Goal: Find specific page/section: Find specific page/section

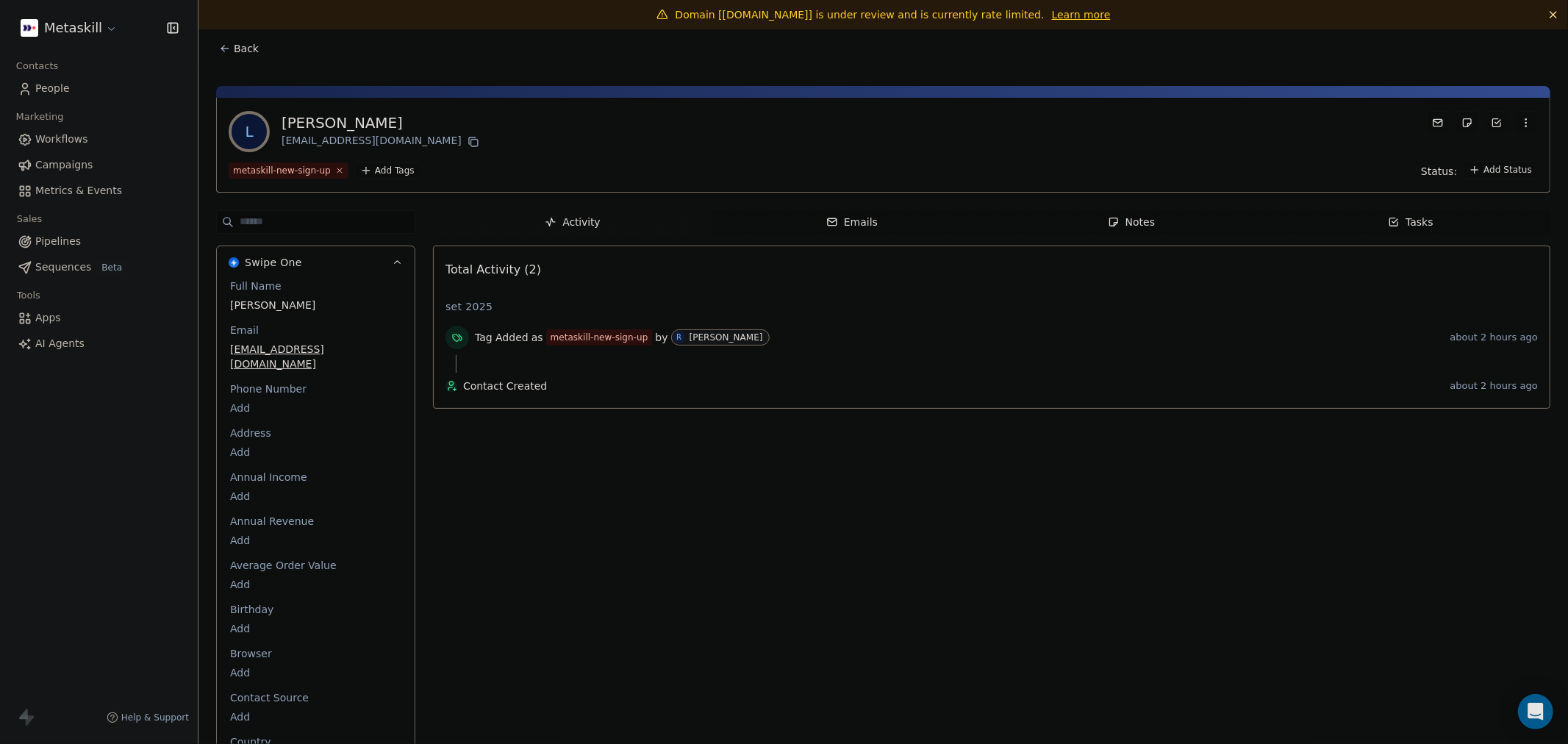
click at [241, 47] on span "Back" at bounding box center [246, 48] width 25 height 15
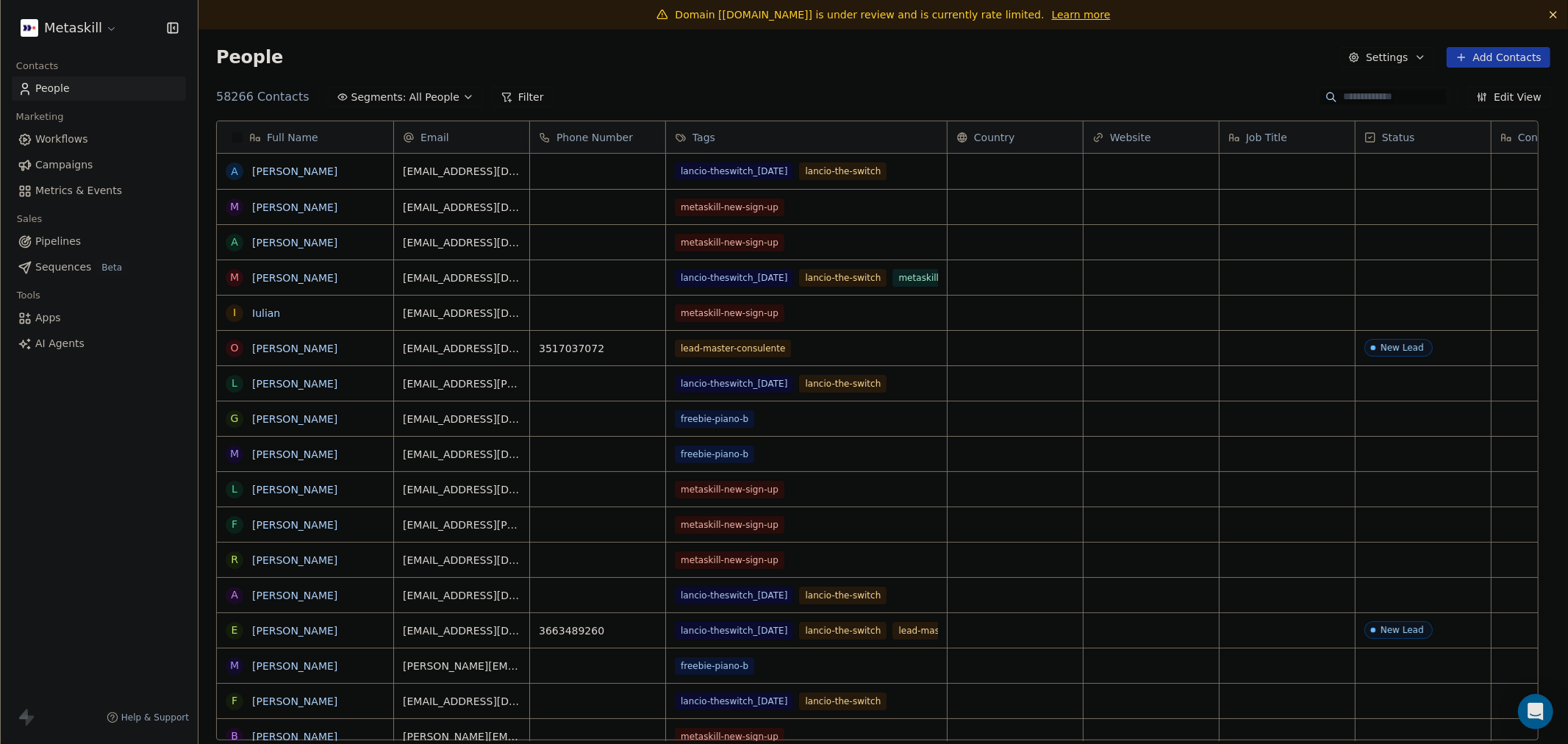
scroll to position [641, 1345]
click at [1343, 98] on input at bounding box center [1394, 97] width 103 height 15
type input "**********"
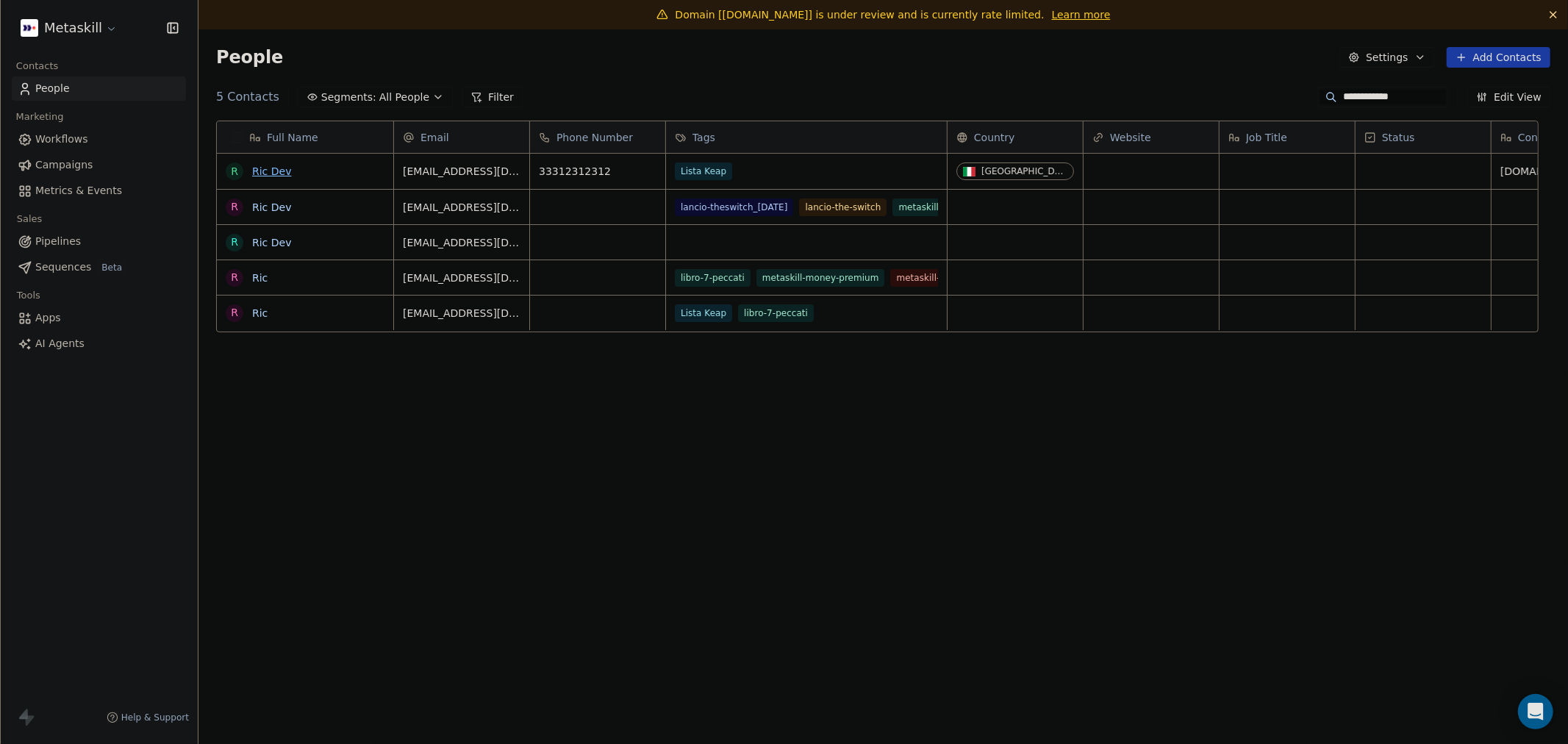
click at [266, 170] on link "Ric Dev" at bounding box center [271, 171] width 39 height 12
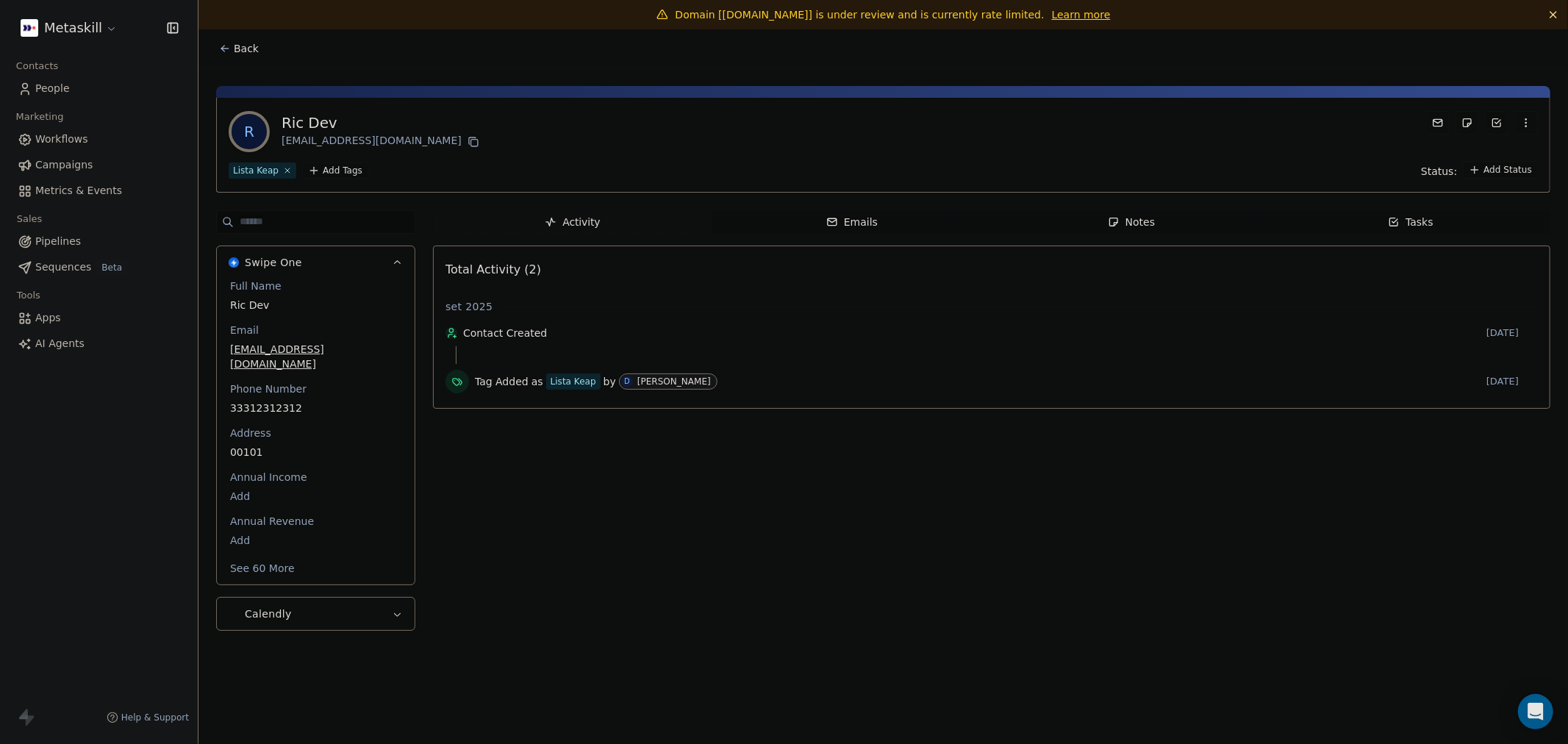
click at [283, 555] on button "See 60 More" at bounding box center [263, 568] width 82 height 27
click at [258, 555] on button "See 60 More" at bounding box center [263, 568] width 82 height 27
click at [250, 47] on span "Back" at bounding box center [246, 48] width 25 height 15
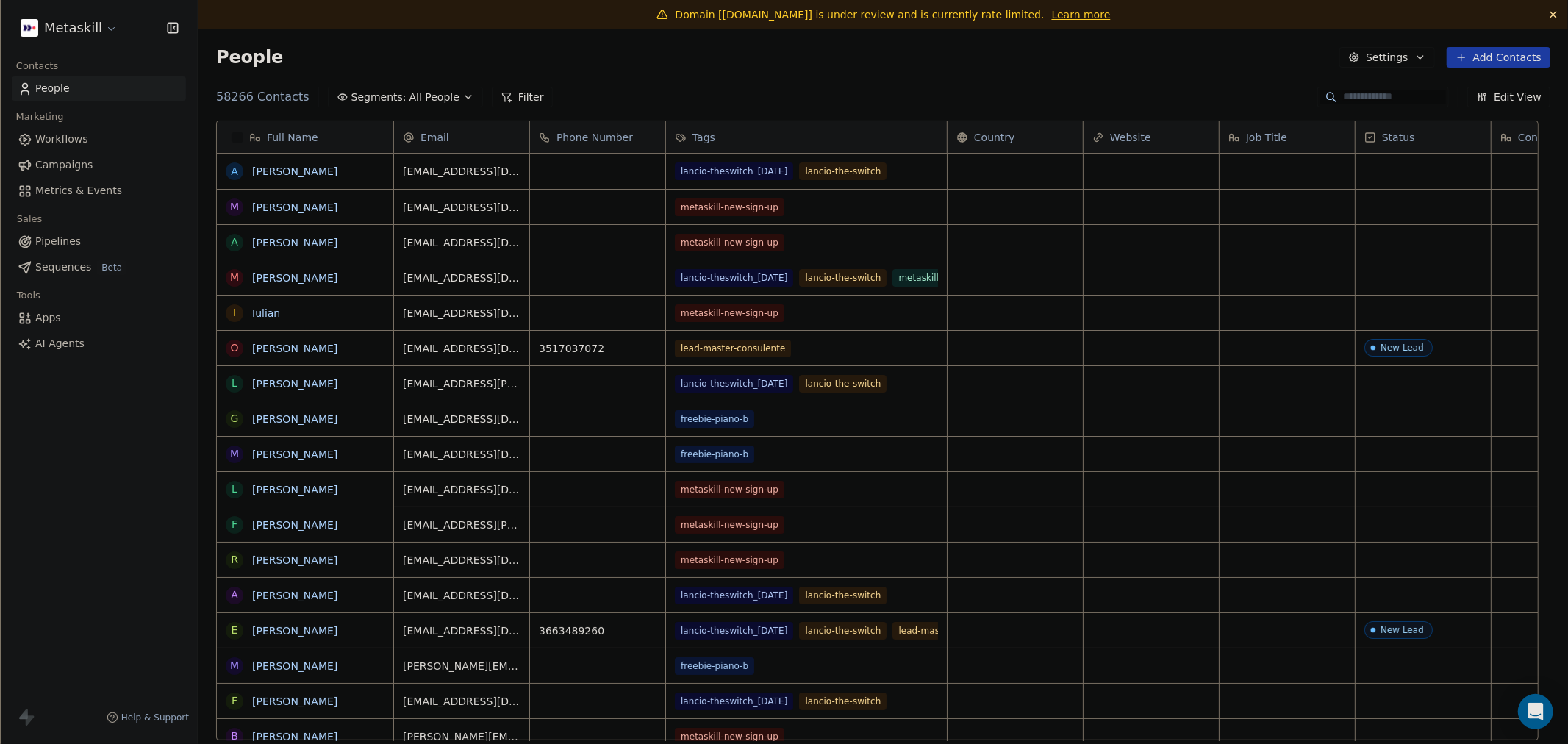
scroll to position [641, 1345]
click at [1343, 97] on input at bounding box center [1394, 97] width 103 height 15
paste input "**********"
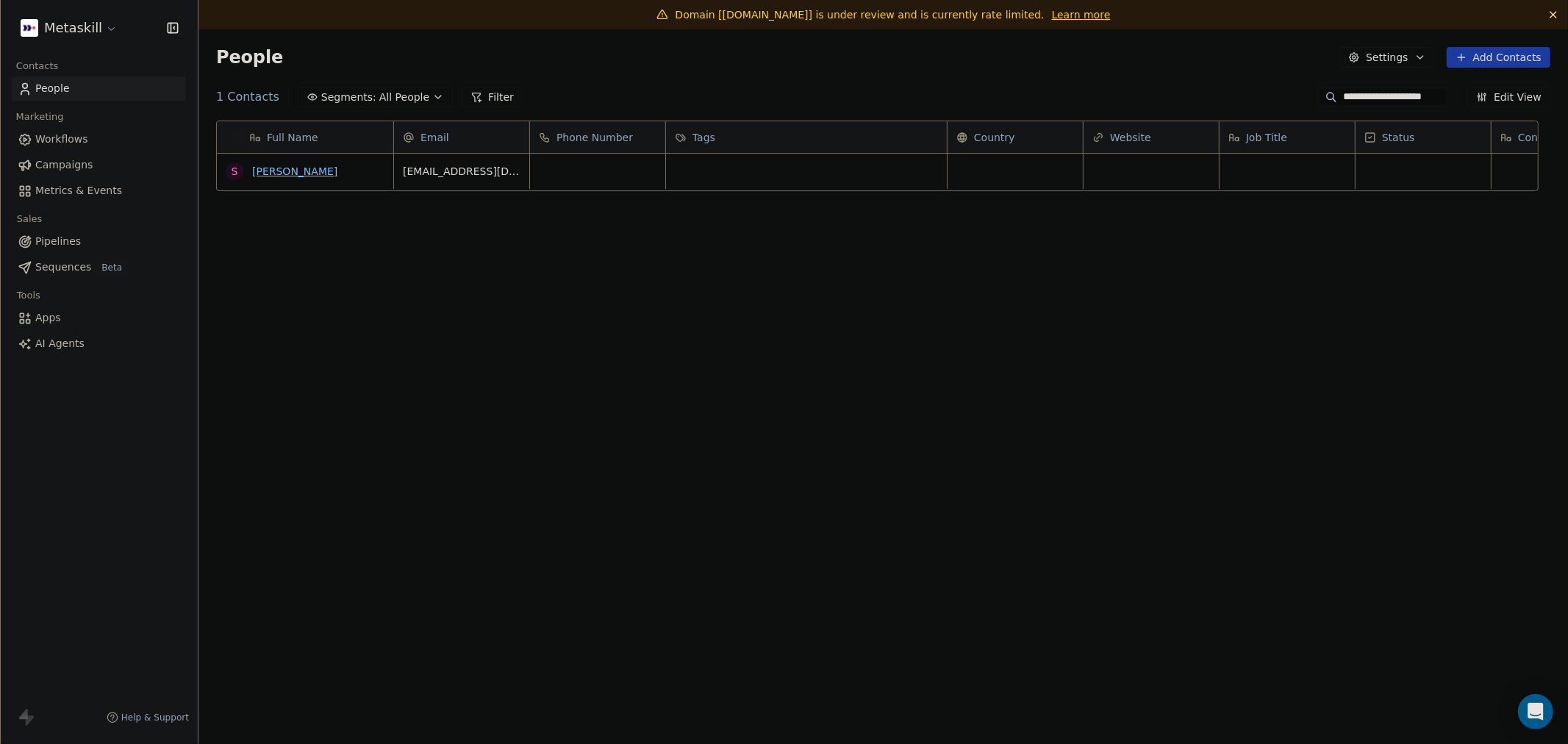
type input "**********"
click at [296, 169] on link "Simone Cenzon" at bounding box center [295, 171] width 86 height 12
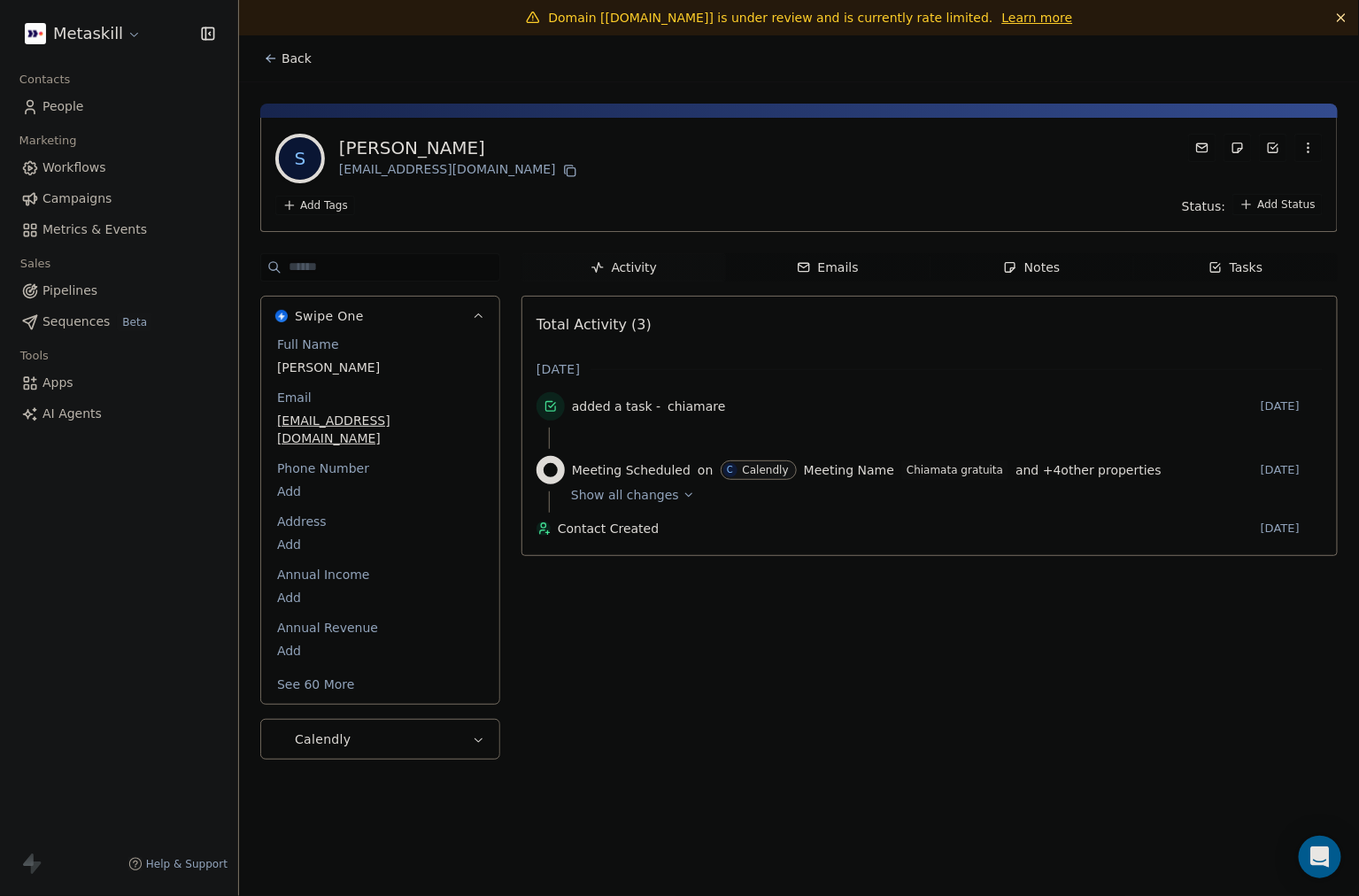
click at [330, 668] on button "See 60 More" at bounding box center [316, 684] width 99 height 32
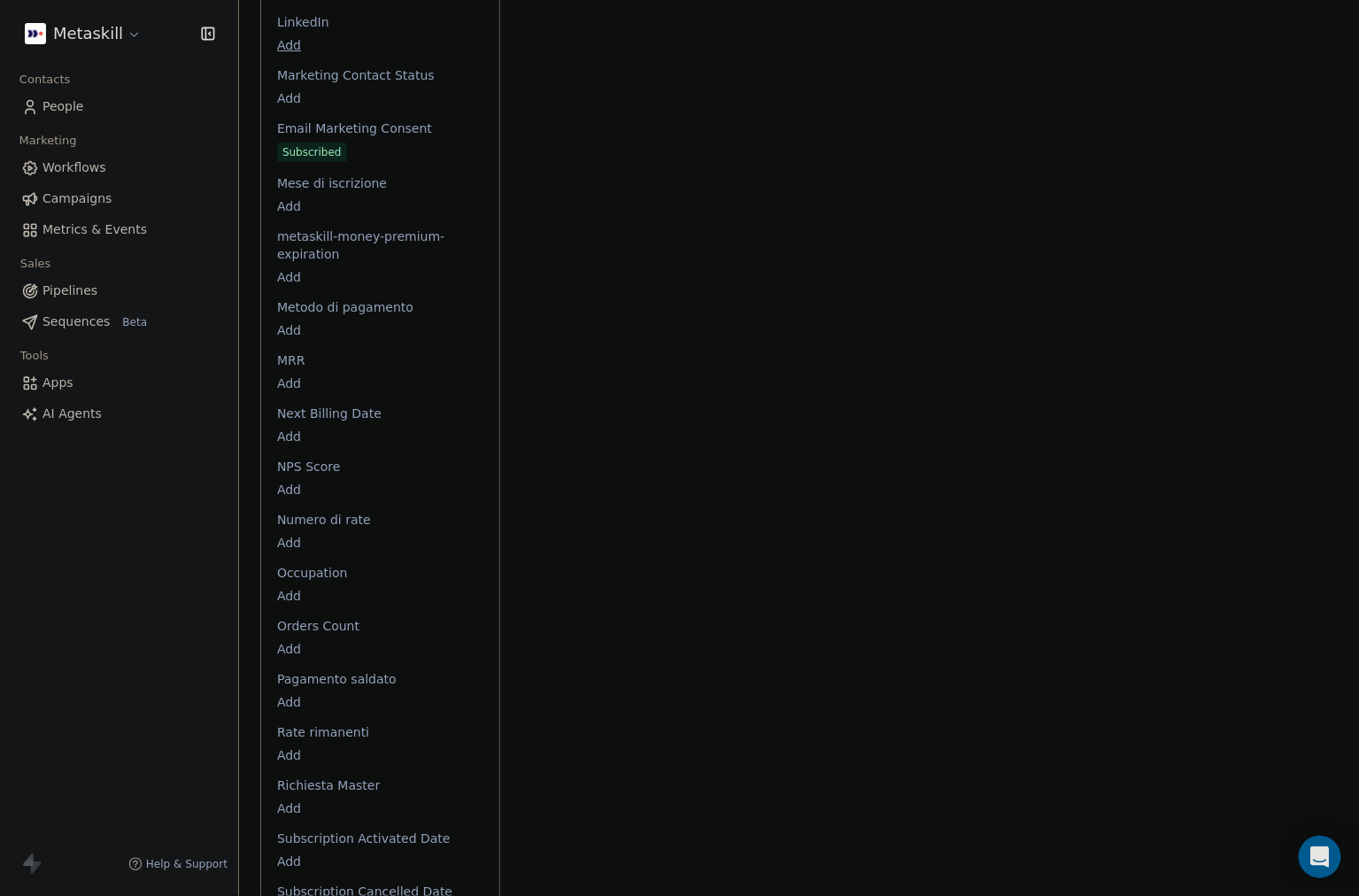
click at [295, 469] on body "Metaskill Contacts People Marketing Workflows Campaigns Metrics & Events Sales …" at bounding box center [679, 448] width 1359 height 896
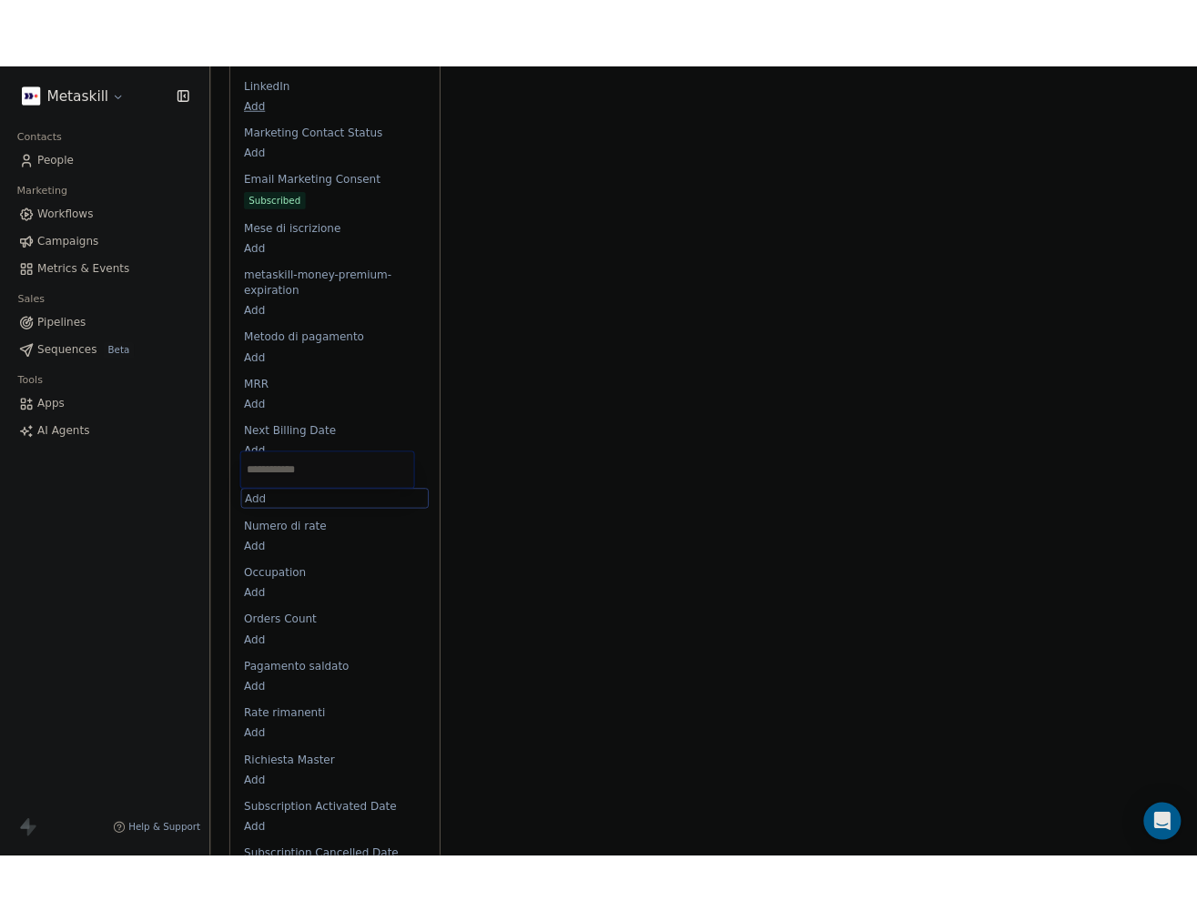
scroll to position [2560, 0]
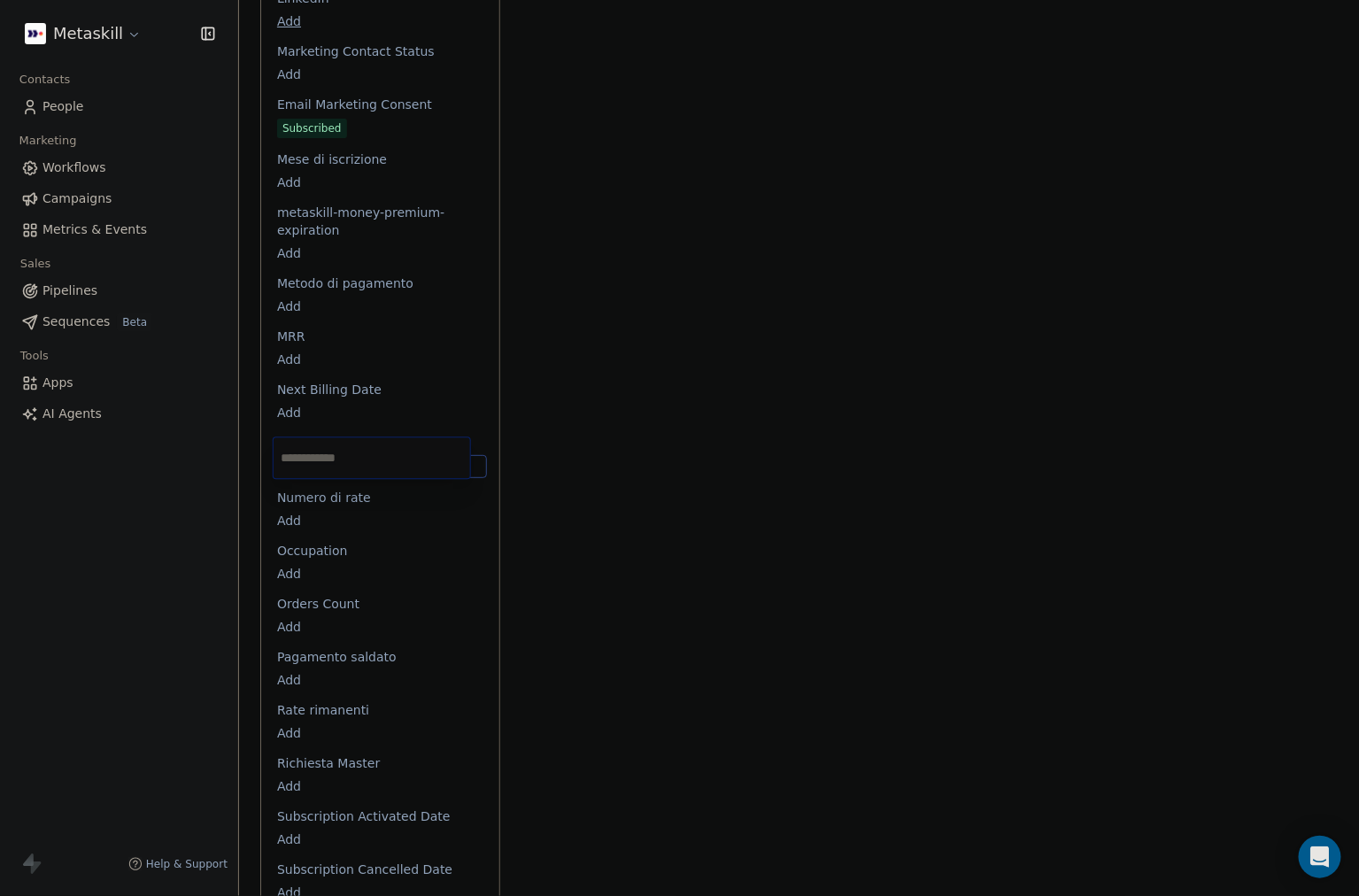
type input "*"
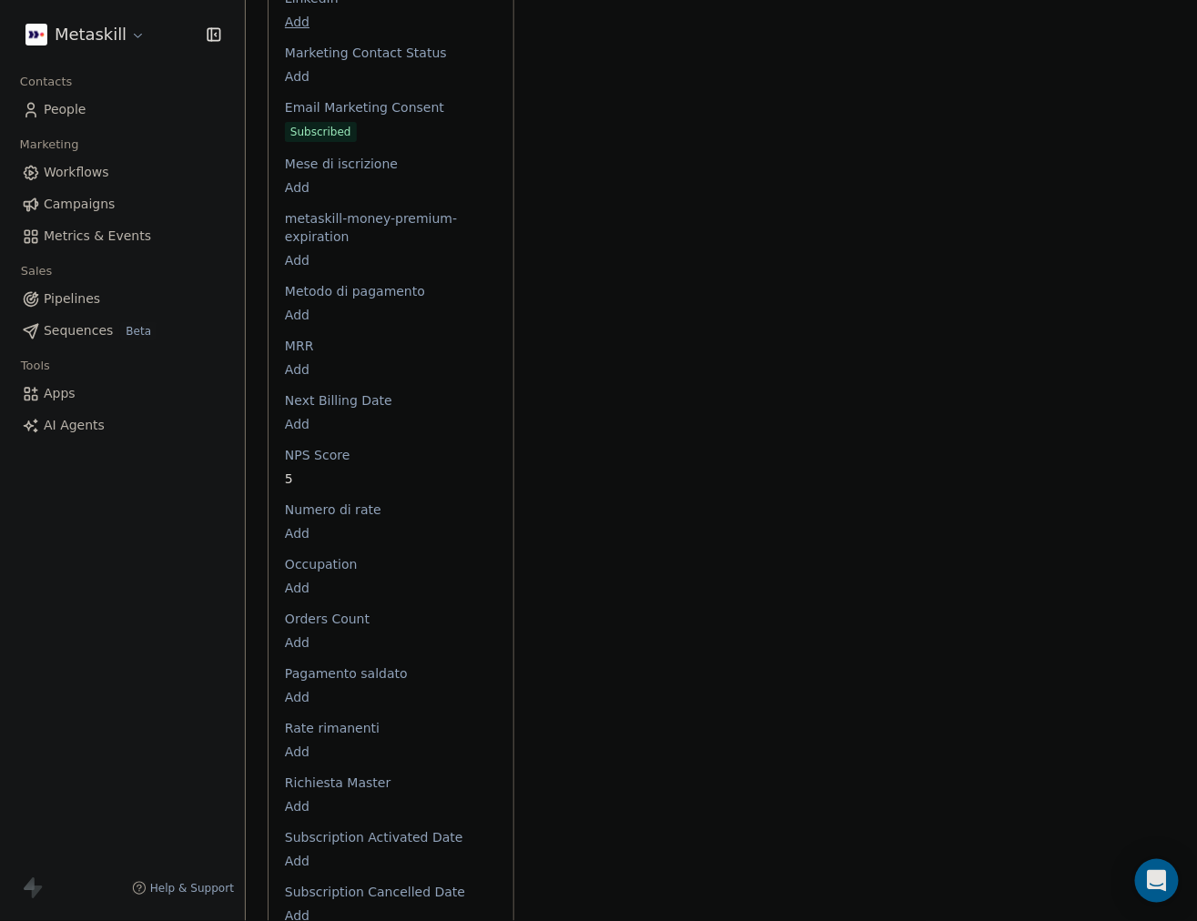
click at [296, 470] on span "5" at bounding box center [391, 479] width 212 height 18
drag, startPoint x: 344, startPoint y: 458, endPoint x: 361, endPoint y: 456, distance: 17.4
click at [349, 470] on span "5" at bounding box center [391, 479] width 210 height 18
click at [361, 470] on span "5" at bounding box center [391, 479] width 210 height 18
click at [312, 470] on span "5" at bounding box center [391, 479] width 210 height 18
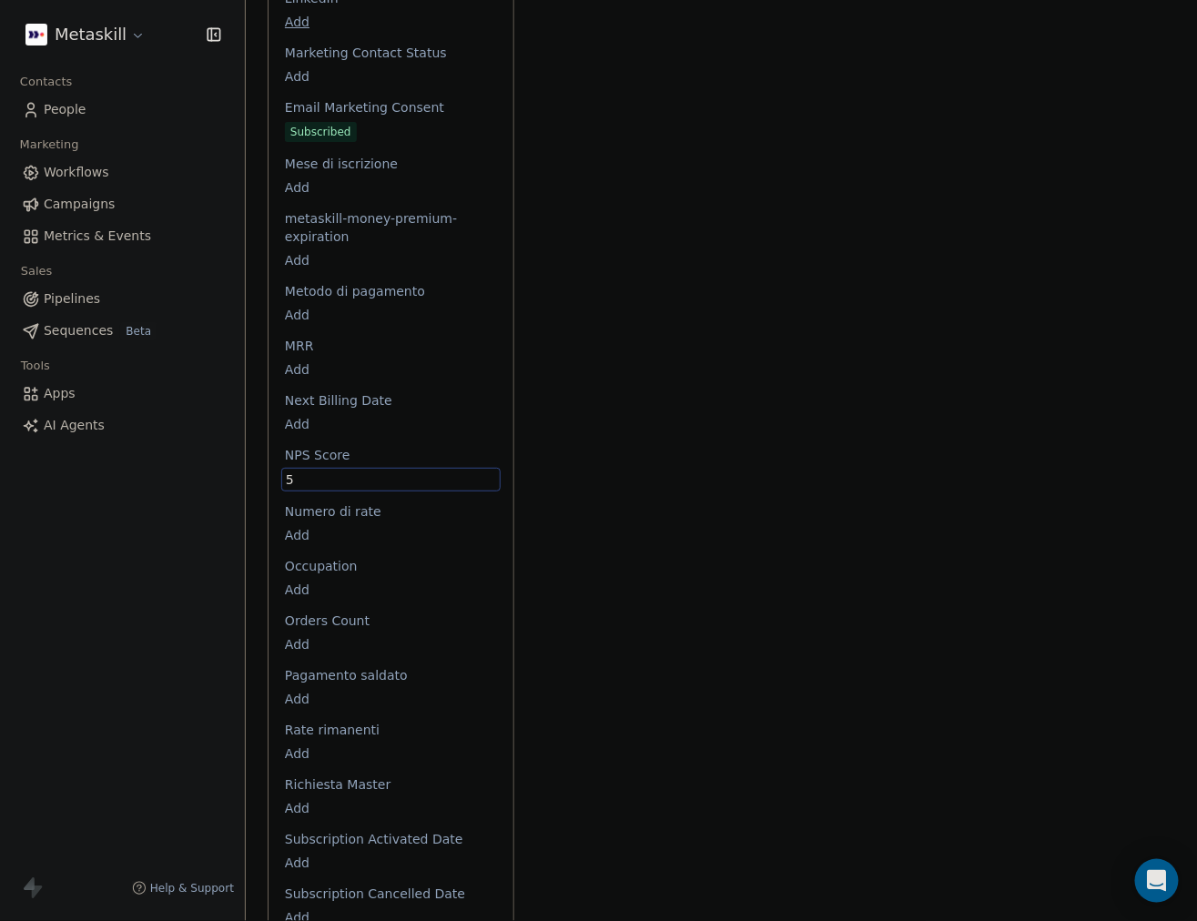
click at [312, 470] on span "5" at bounding box center [391, 479] width 210 height 18
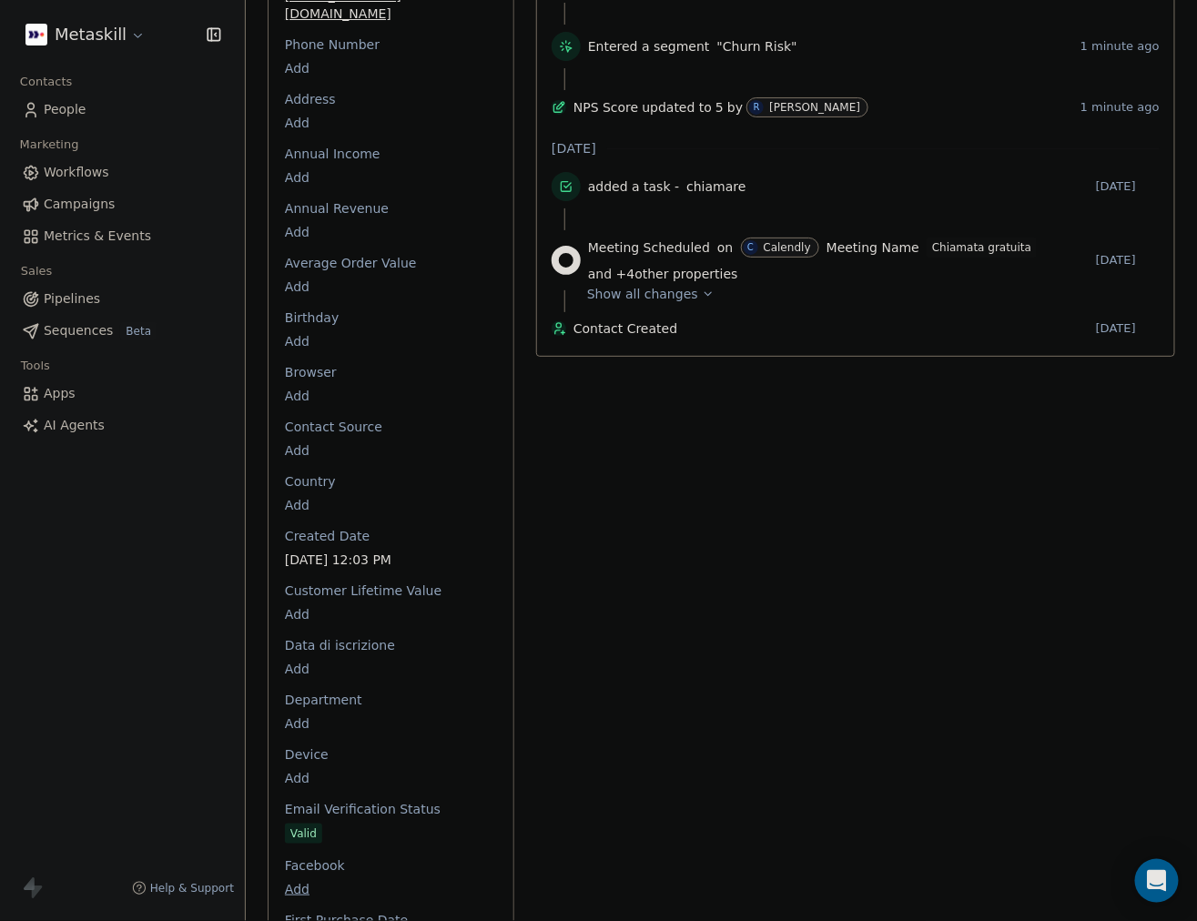
scroll to position [0, 0]
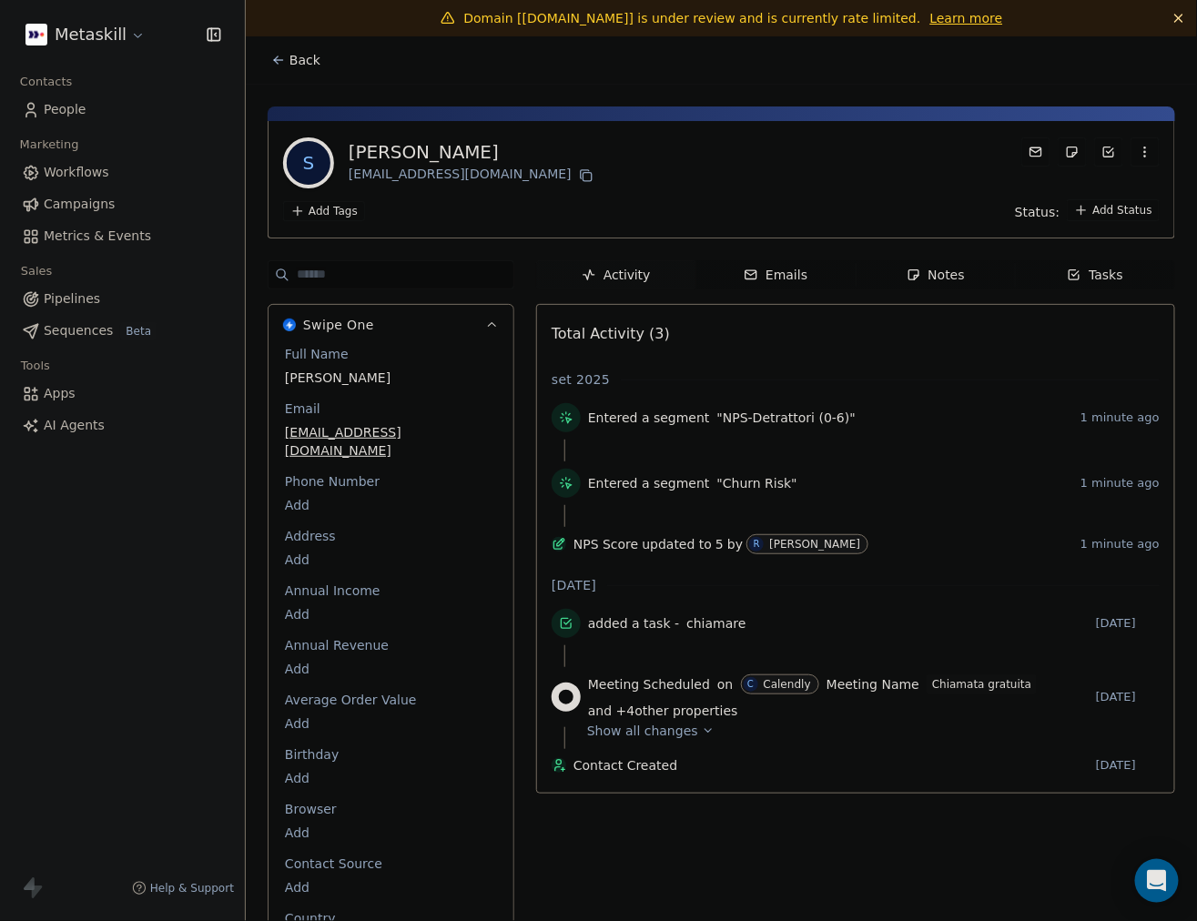
click at [287, 60] on button "Back" at bounding box center [295, 60] width 71 height 33
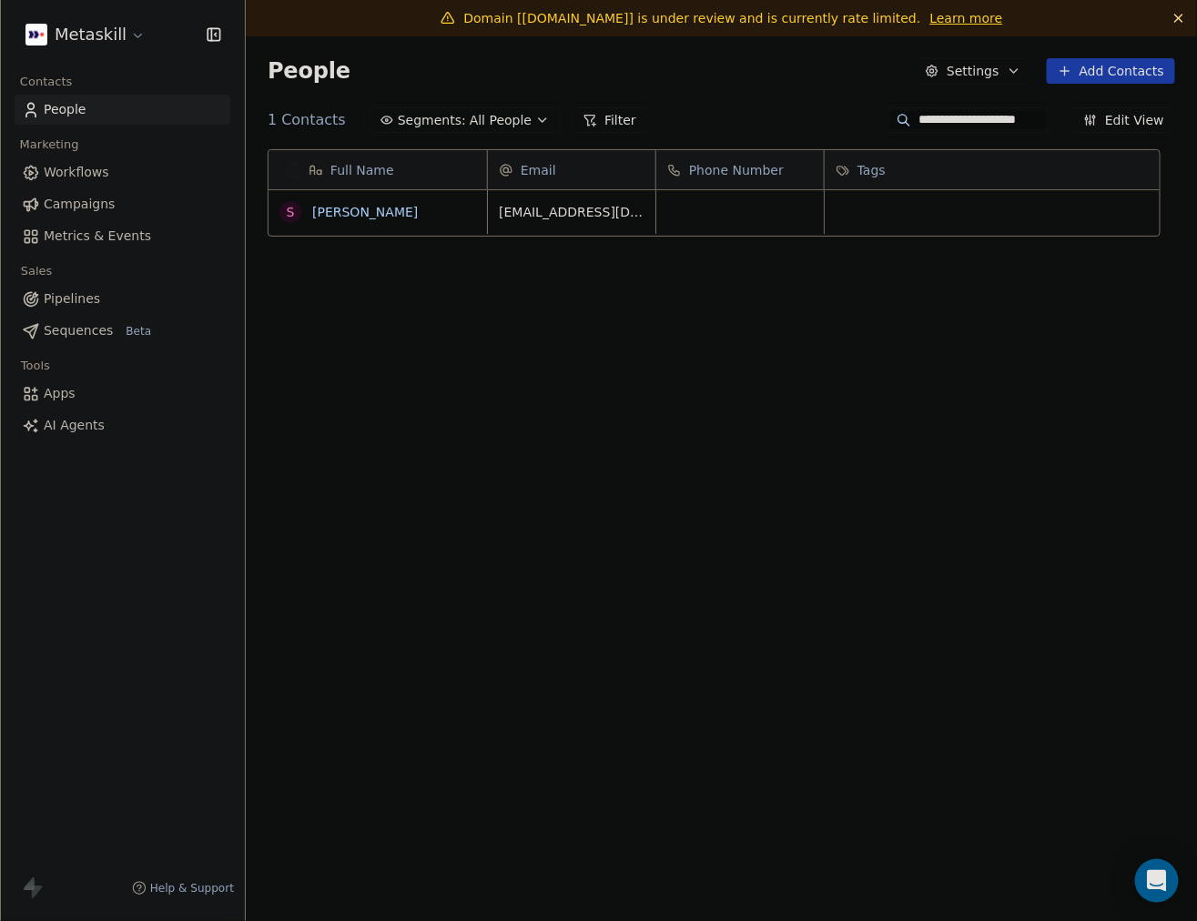
scroll to position [794, 921]
click at [961, 127] on input "**********" at bounding box center [981, 120] width 127 height 18
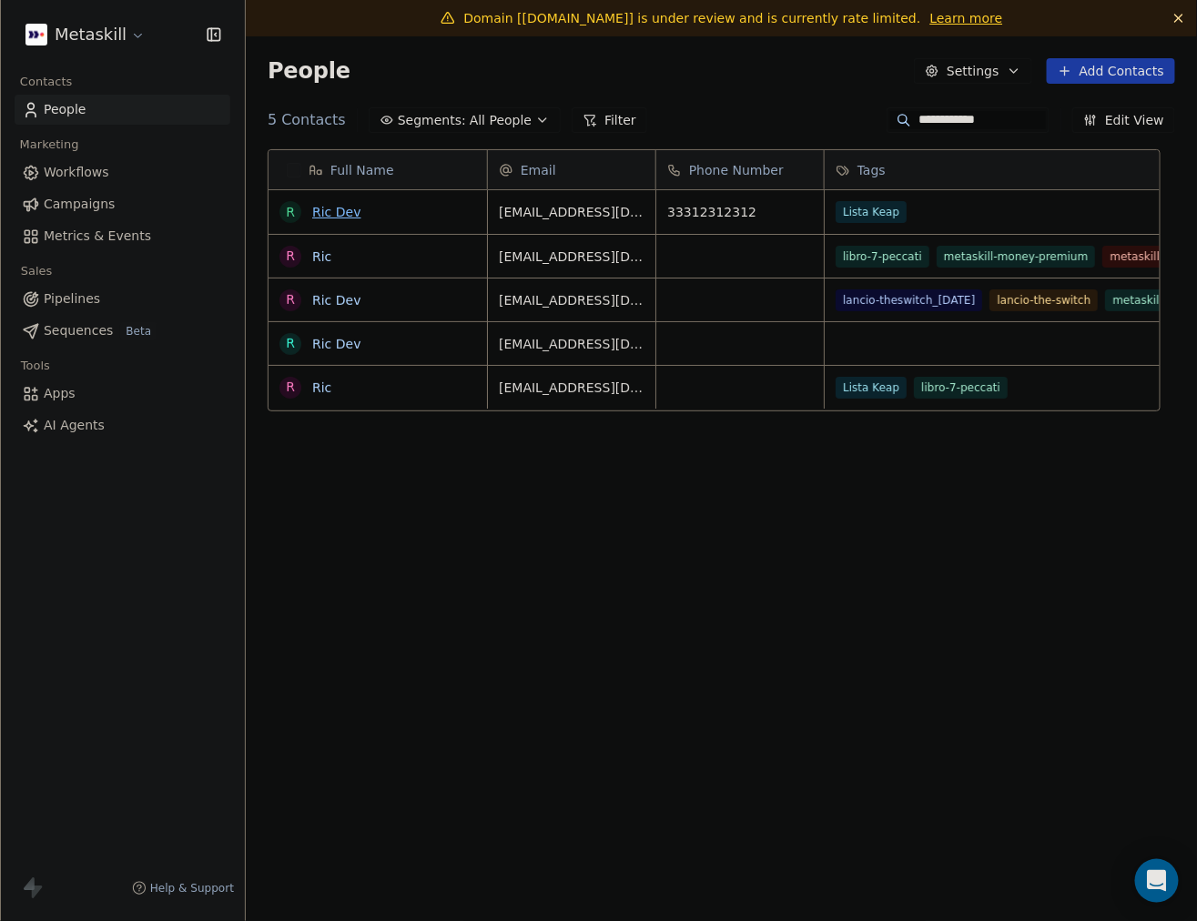
type input "**********"
click at [335, 212] on link "Ric Dev" at bounding box center [336, 212] width 48 height 15
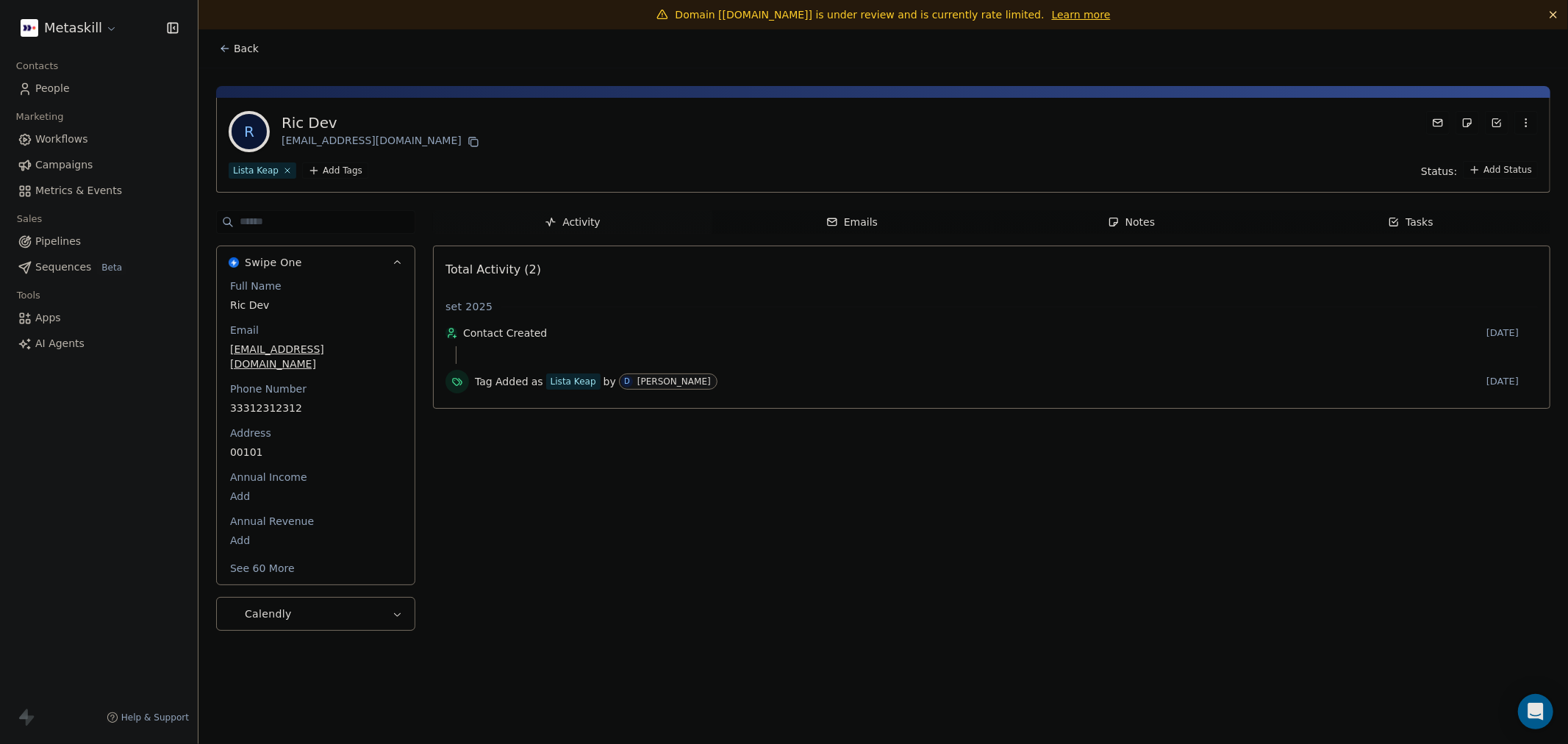
click at [267, 555] on button "See 60 More" at bounding box center [263, 568] width 82 height 27
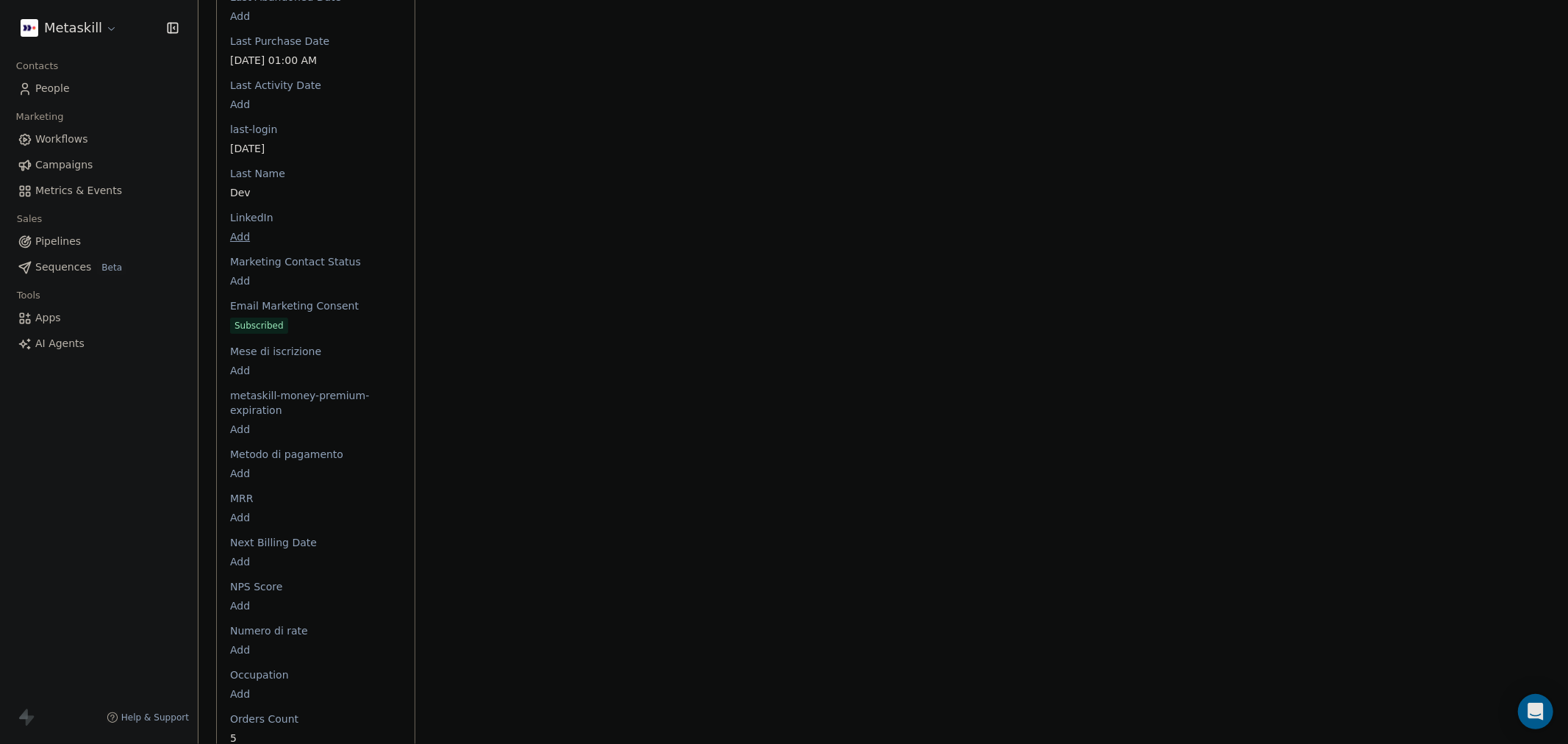
scroll to position [2940, 0]
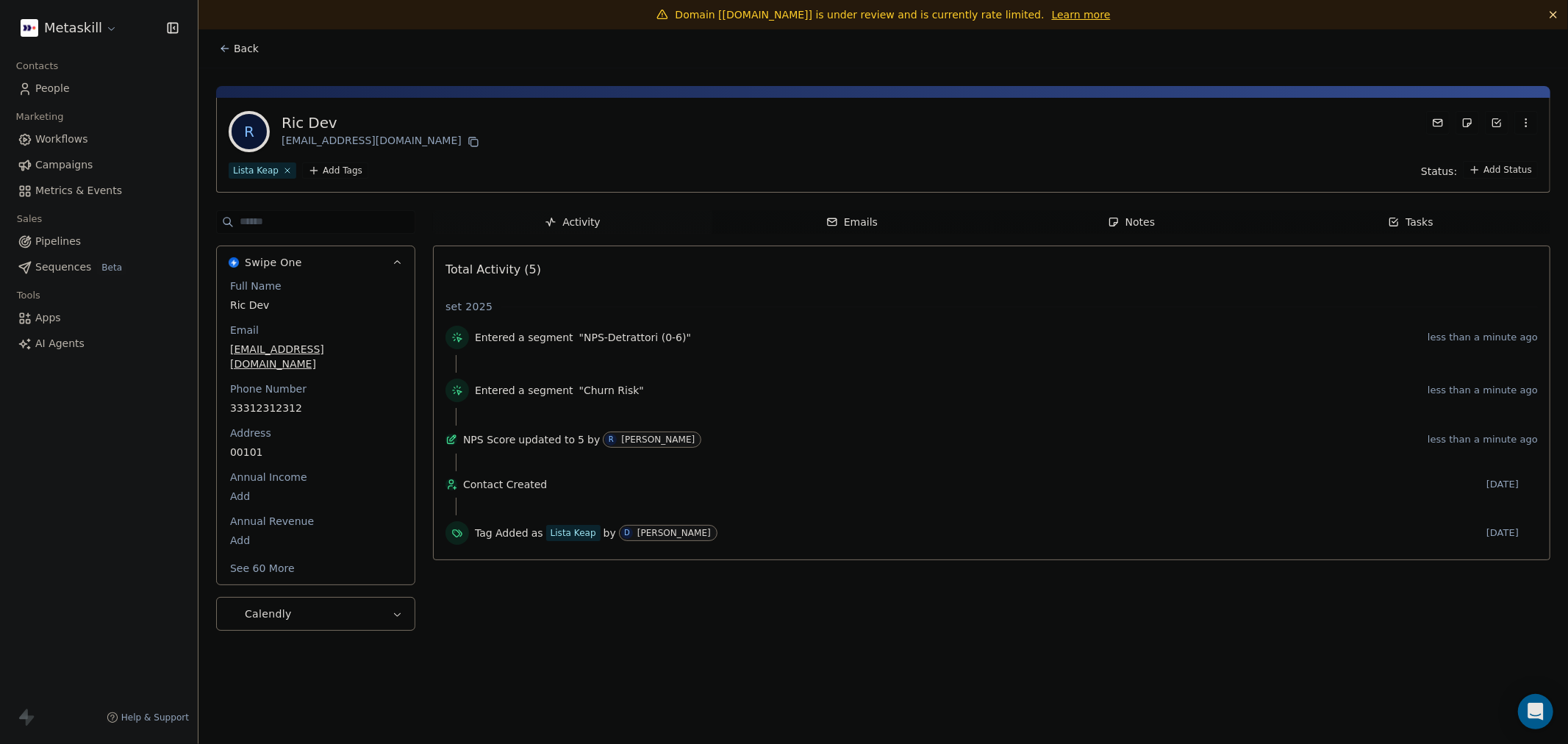
click at [249, 555] on button "See 60 More" at bounding box center [263, 568] width 82 height 27
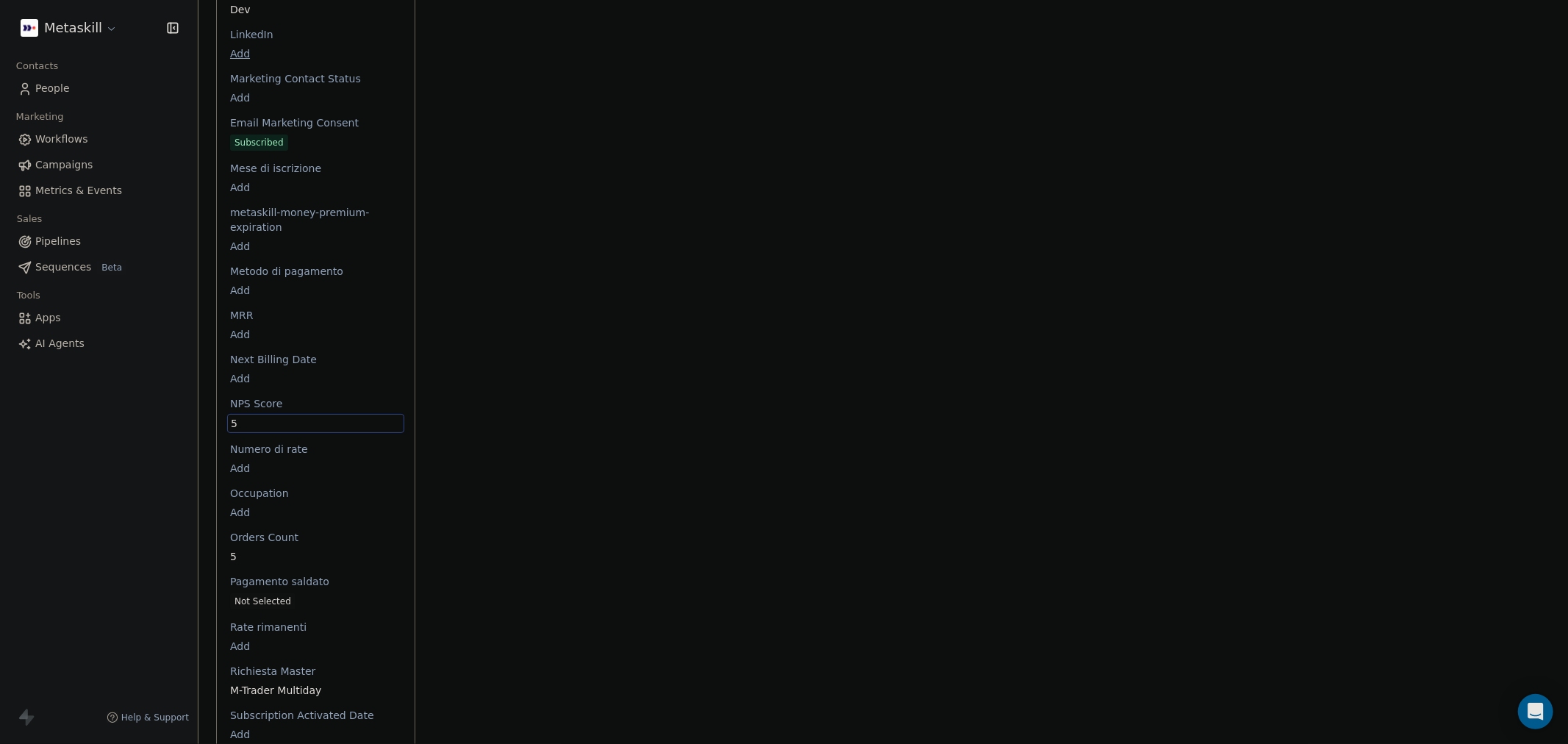
scroll to position [3142, 0]
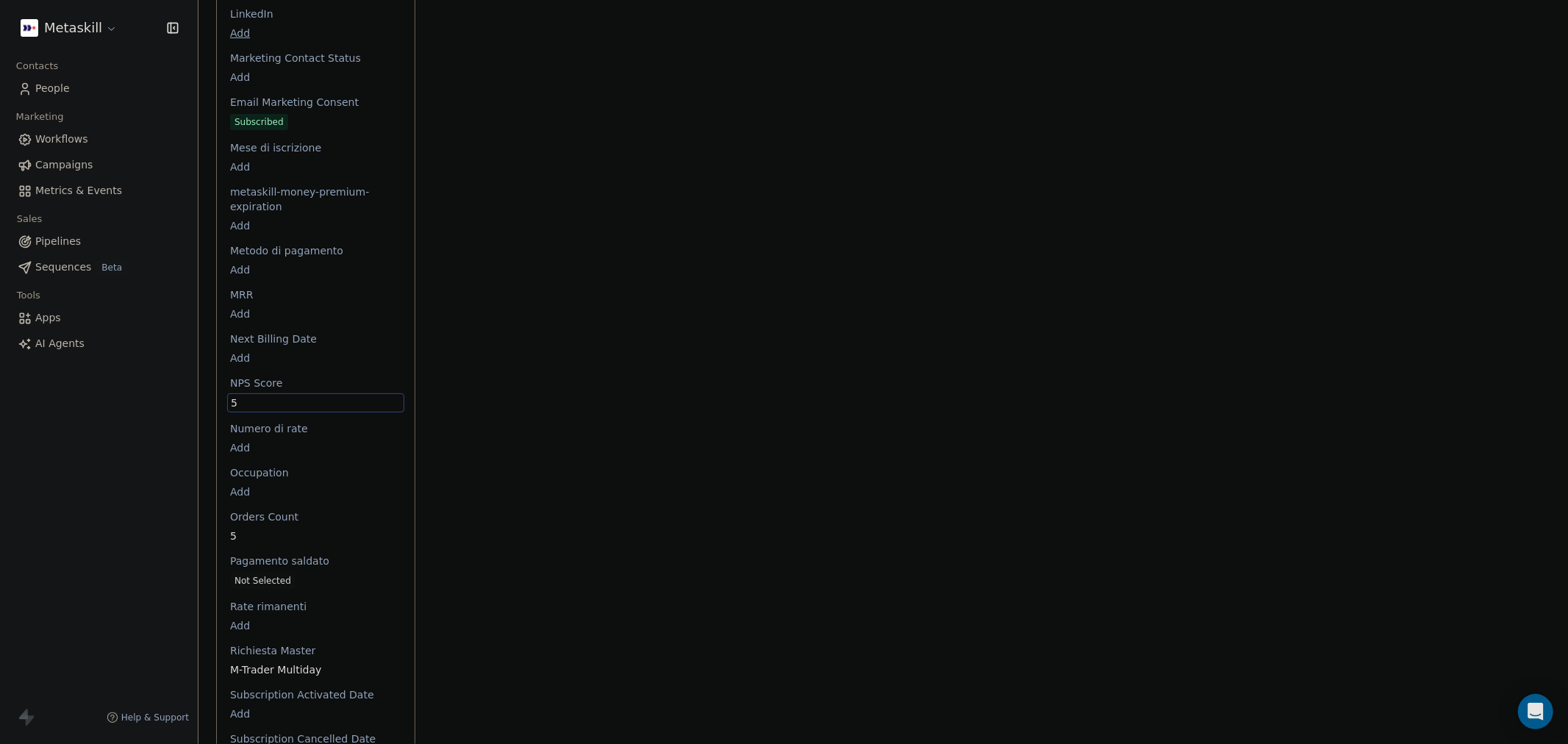
click at [238, 421] on span "Numero di rate" at bounding box center [269, 428] width 84 height 15
click at [261, 396] on span "5" at bounding box center [316, 403] width 170 height 15
